Goal: Task Accomplishment & Management: Manage account settings

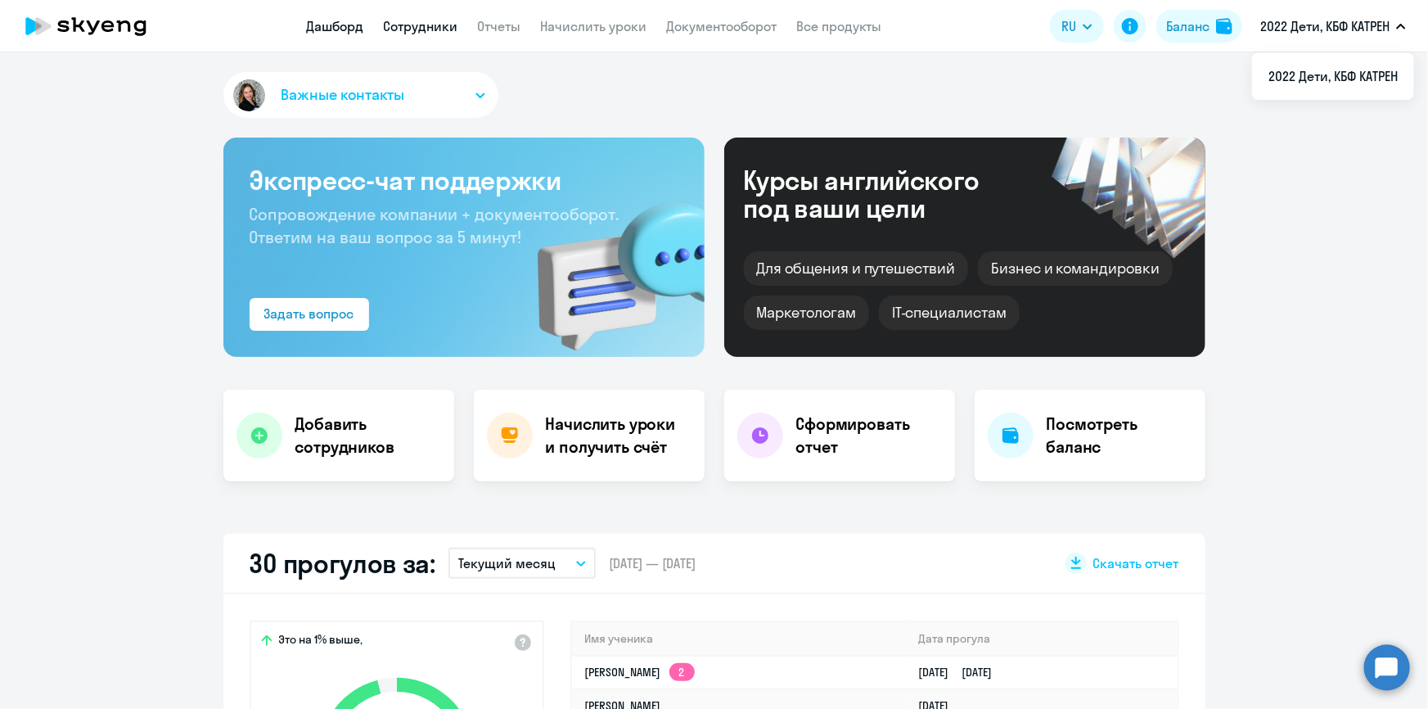
click at [404, 18] on link "Сотрудники" at bounding box center [421, 26] width 74 height 16
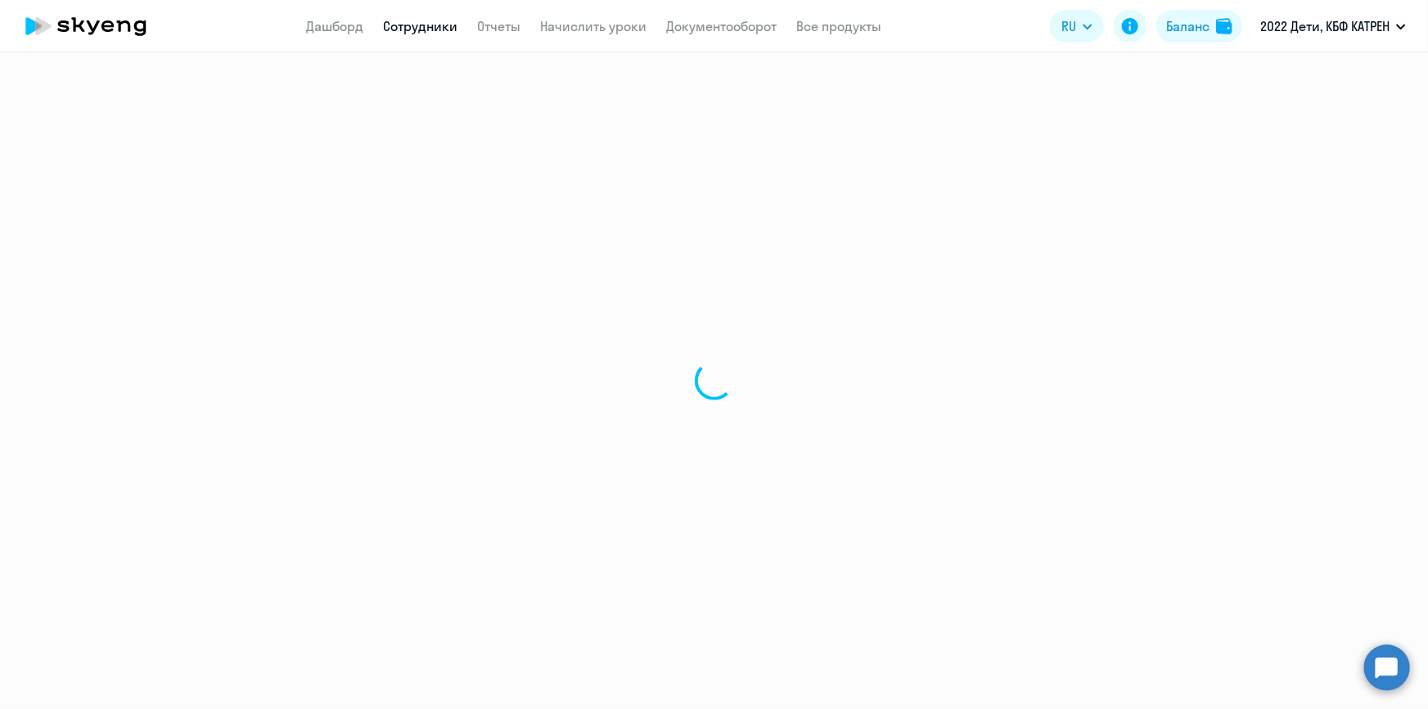
select select "30"
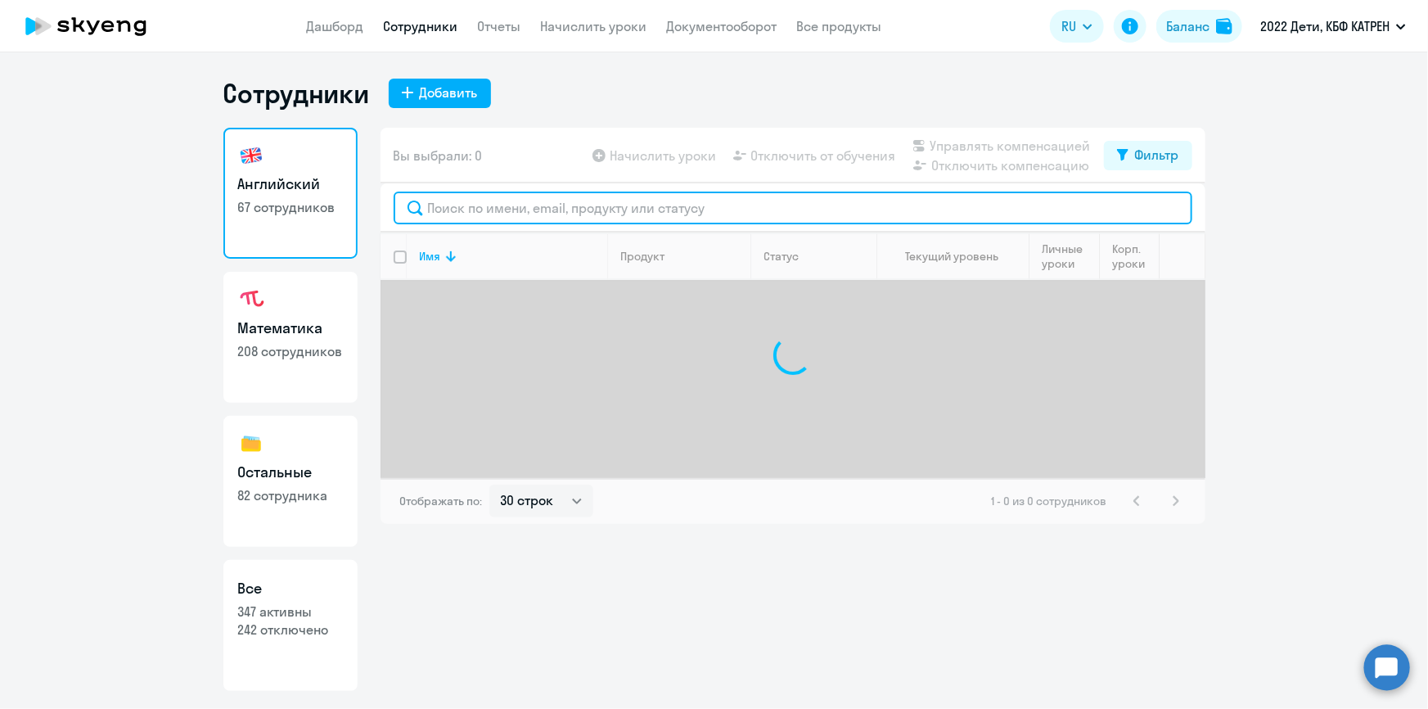
click at [538, 205] on input "text" at bounding box center [793, 207] width 799 height 33
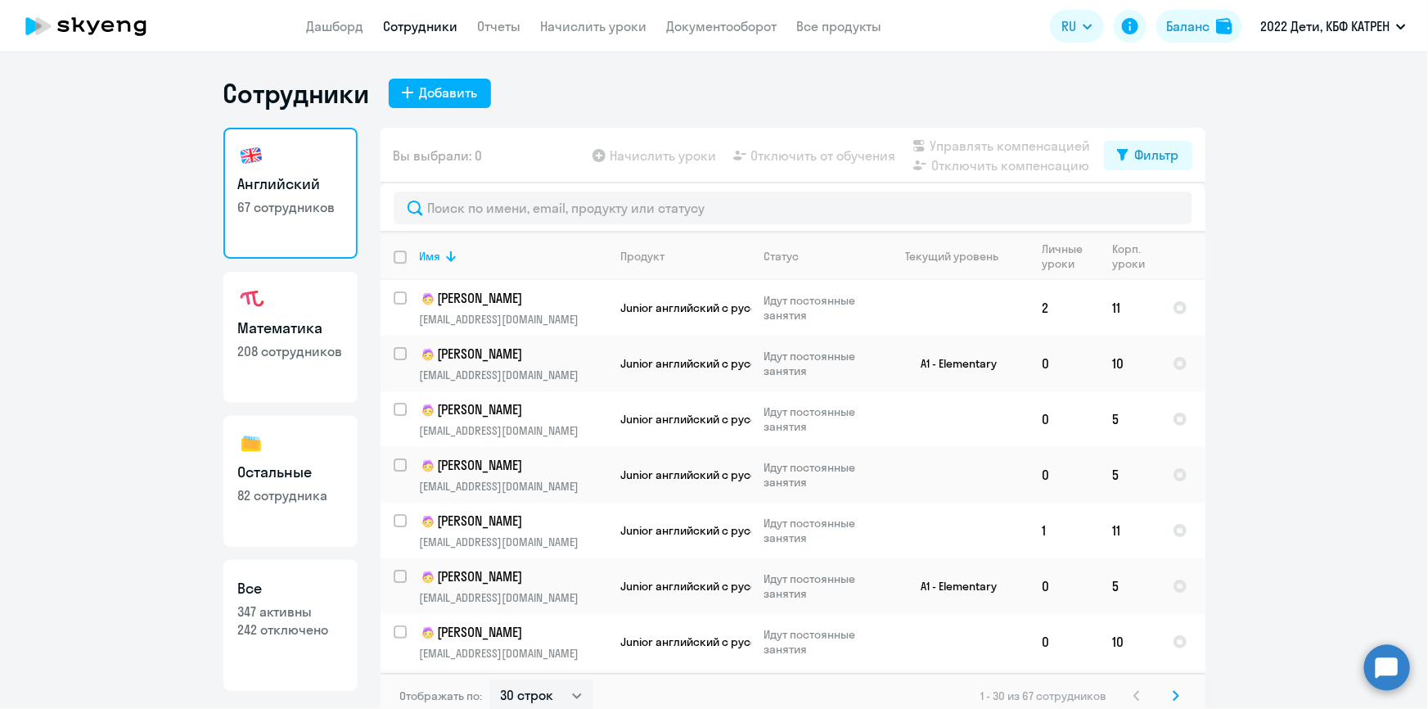
click at [278, 635] on p "242 отключено" at bounding box center [290, 629] width 105 height 18
select select "30"
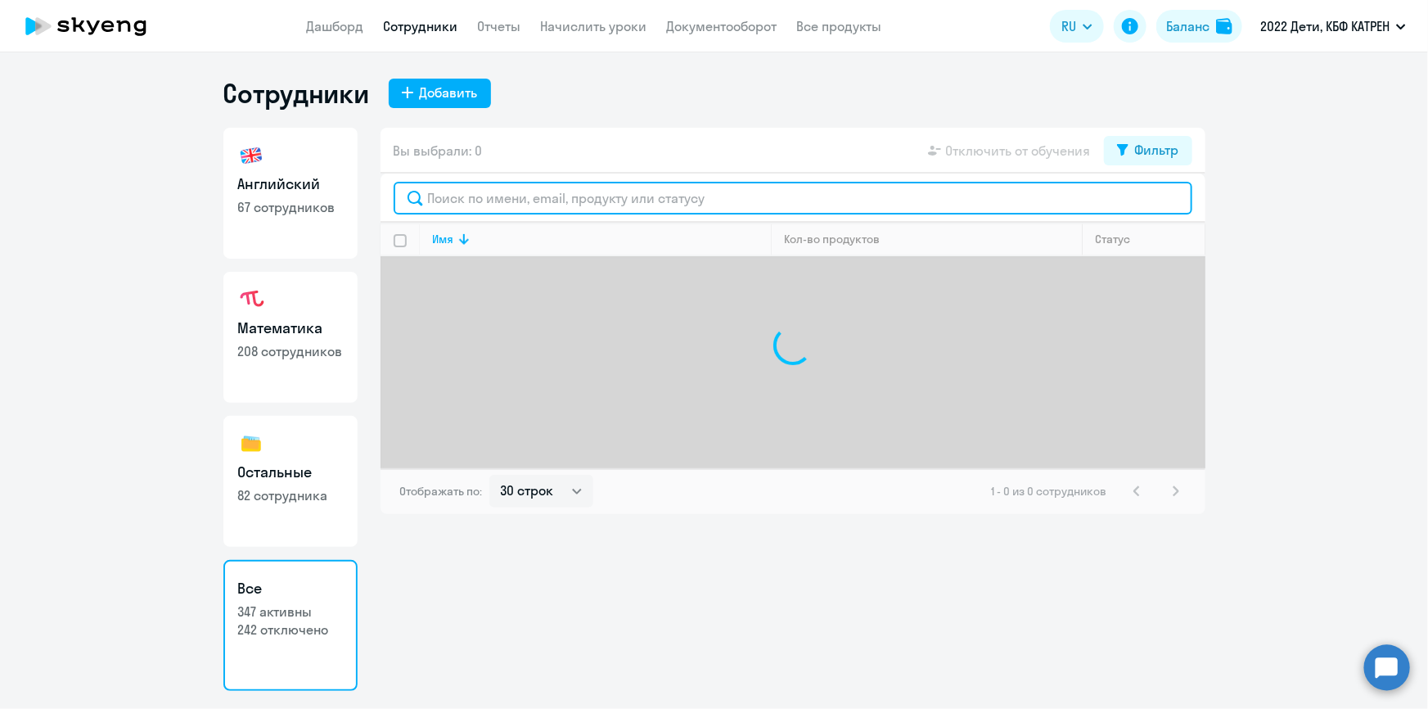
click at [481, 202] on input "text" at bounding box center [793, 198] width 799 height 33
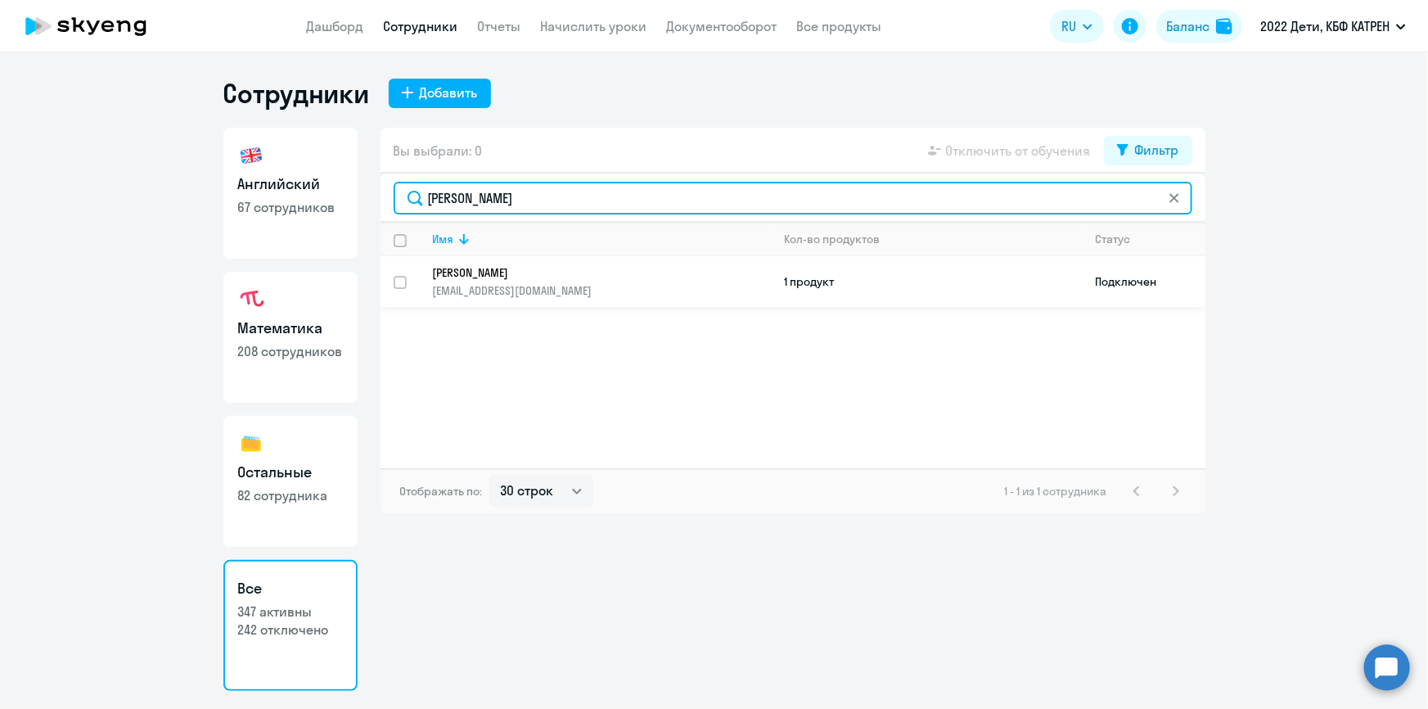
type input "[PERSON_NAME]"
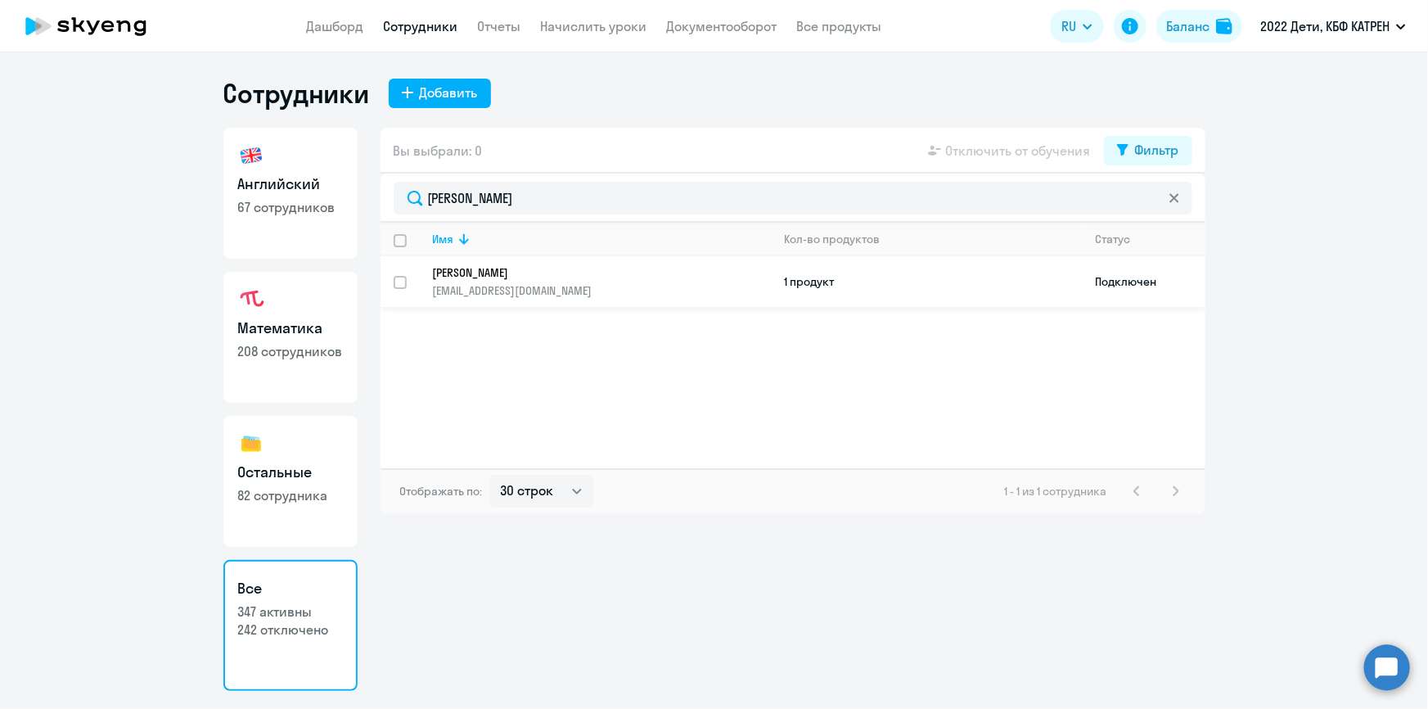
click at [527, 278] on link "[PERSON_NAME] [EMAIL_ADDRESS][DOMAIN_NAME]" at bounding box center [602, 281] width 338 height 33
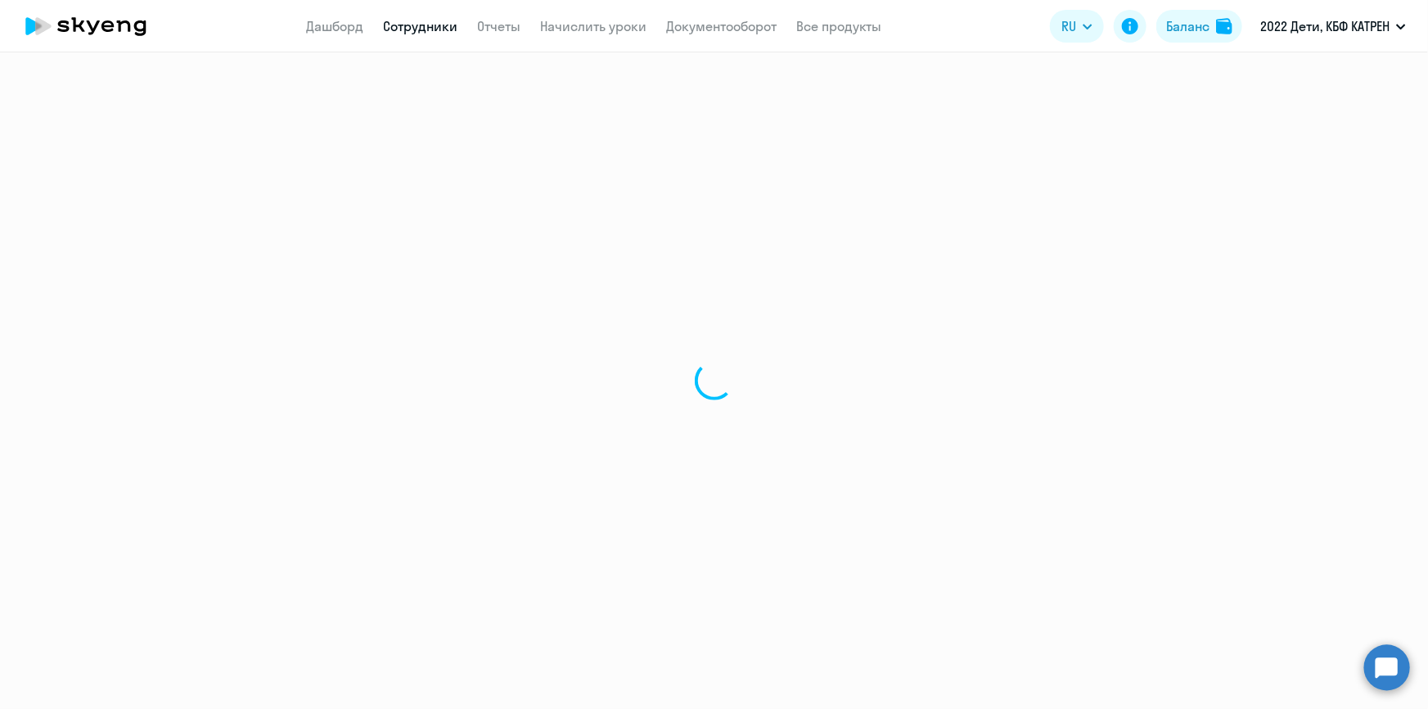
select select "english"
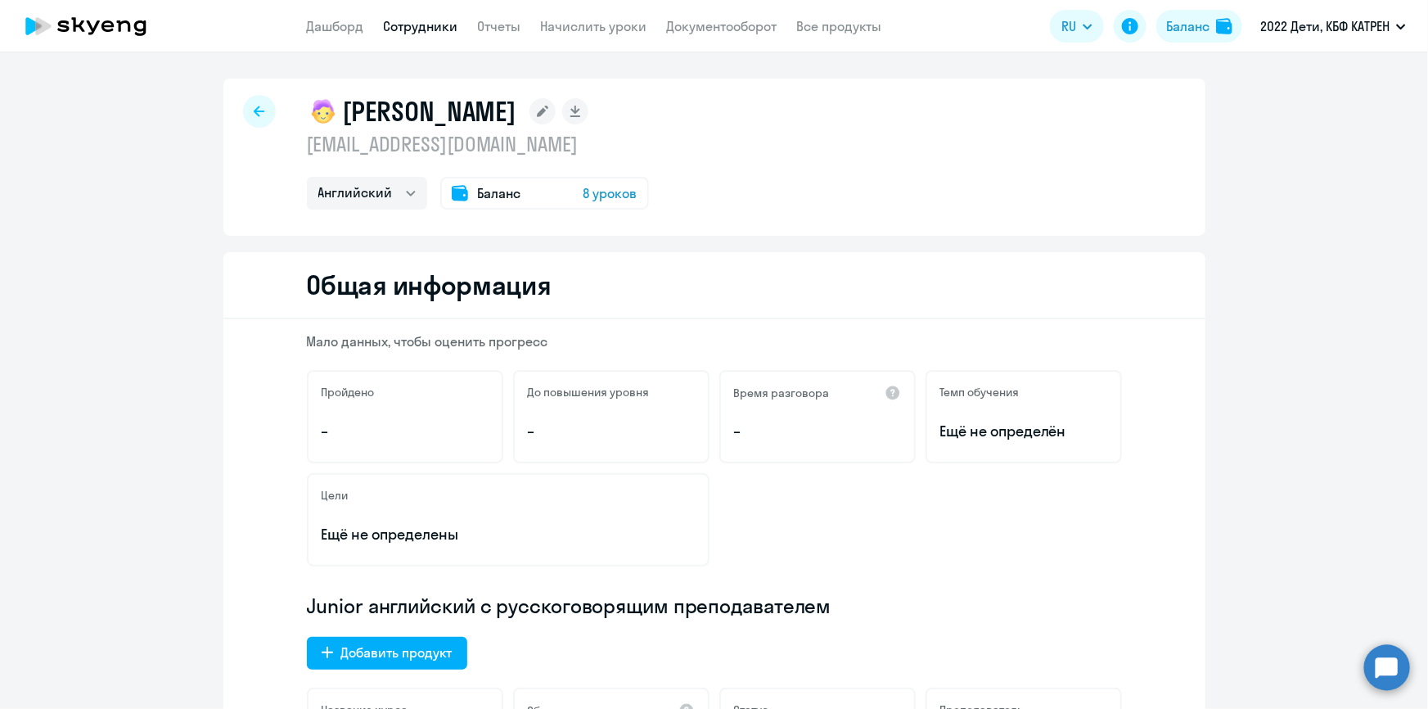
click at [1389, 666] on circle at bounding box center [1387, 667] width 46 height 46
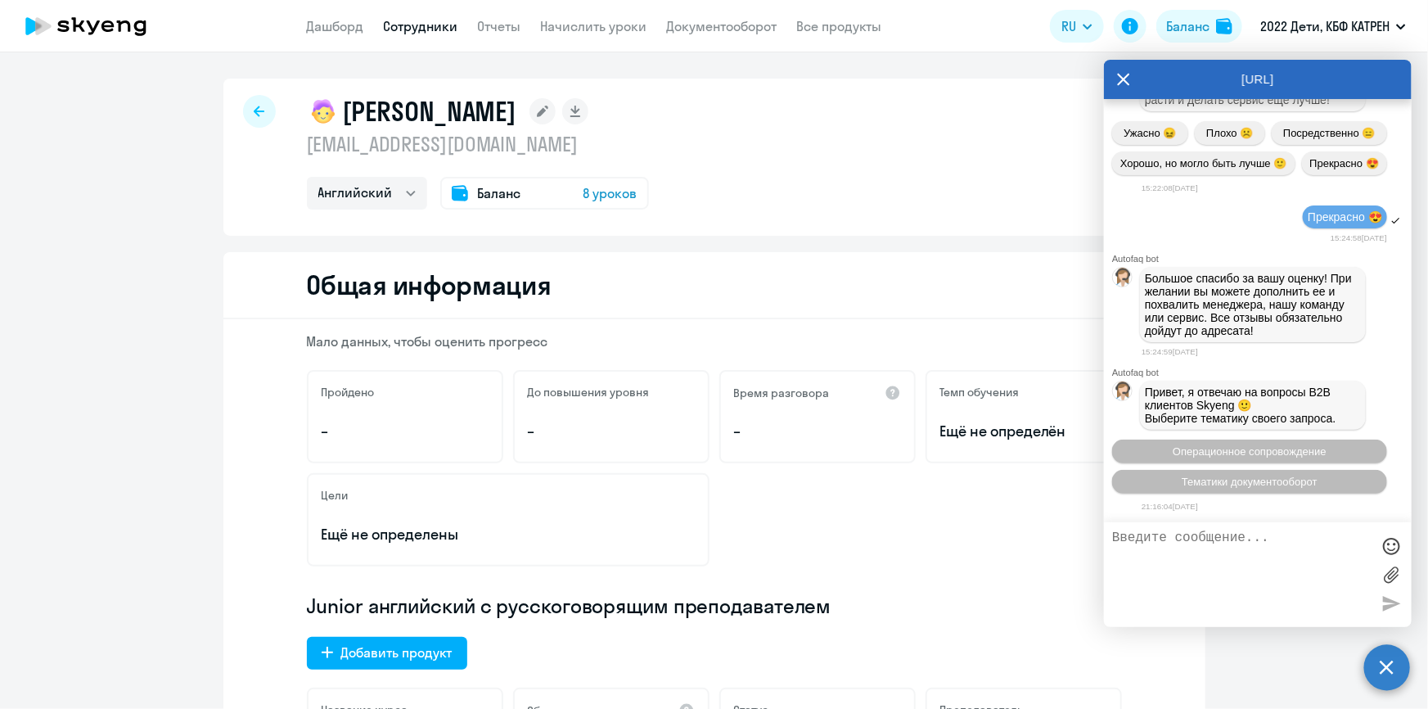
scroll to position [71002, 0]
